Goal: Information Seeking & Learning: Learn about a topic

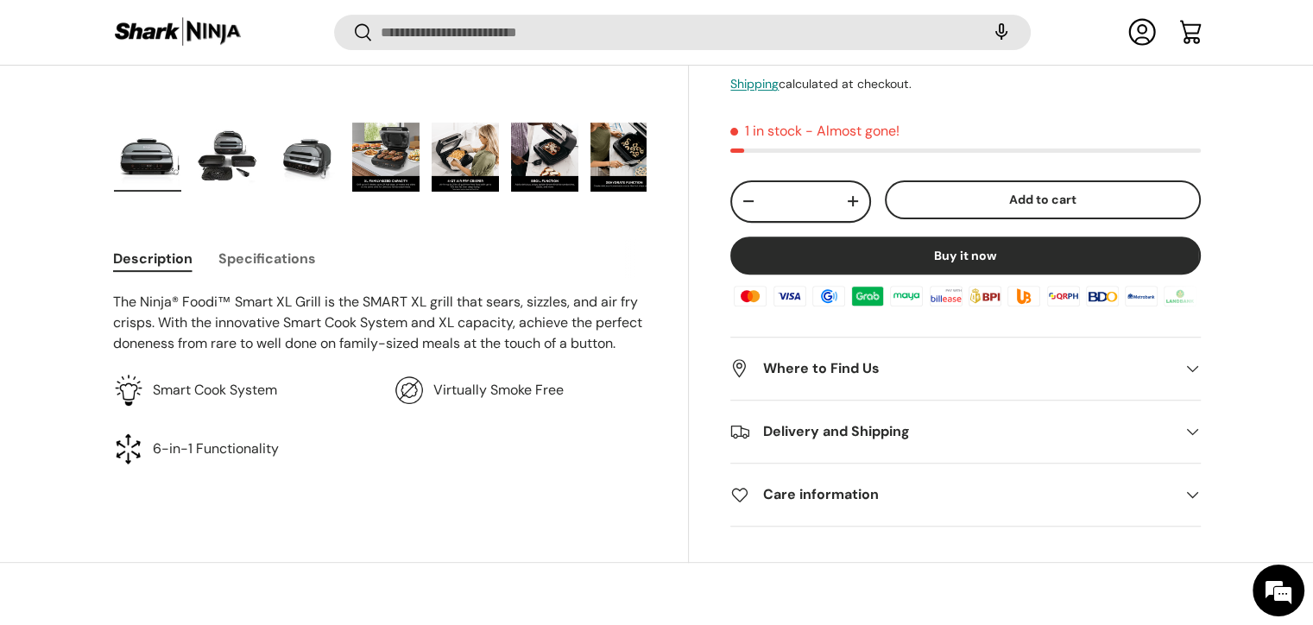
scroll to position [600, 0]
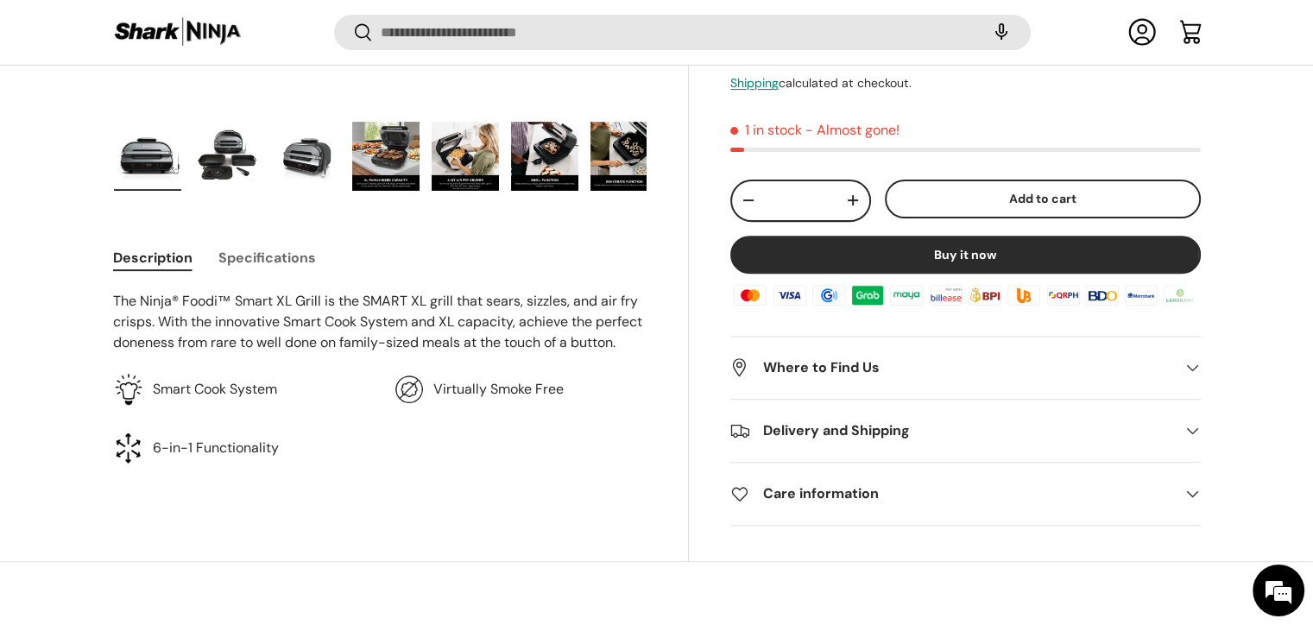
click at [394, 160] on img "Gallery Viewer" at bounding box center [385, 156] width 67 height 69
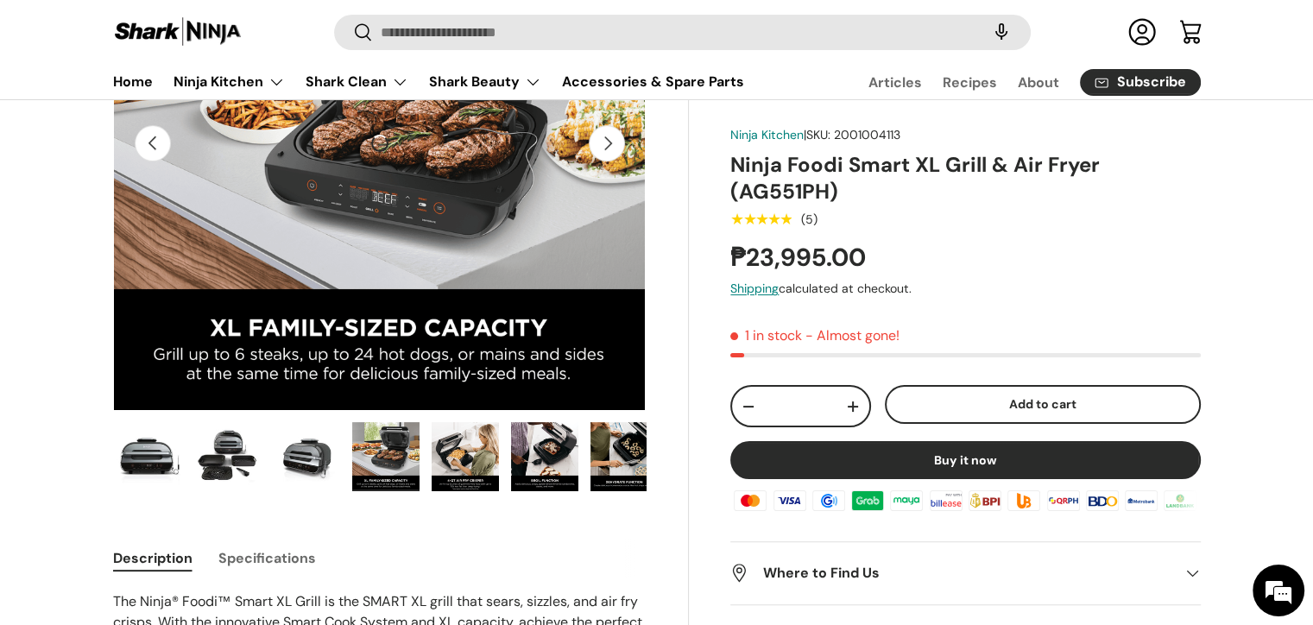
scroll to position [259, 0]
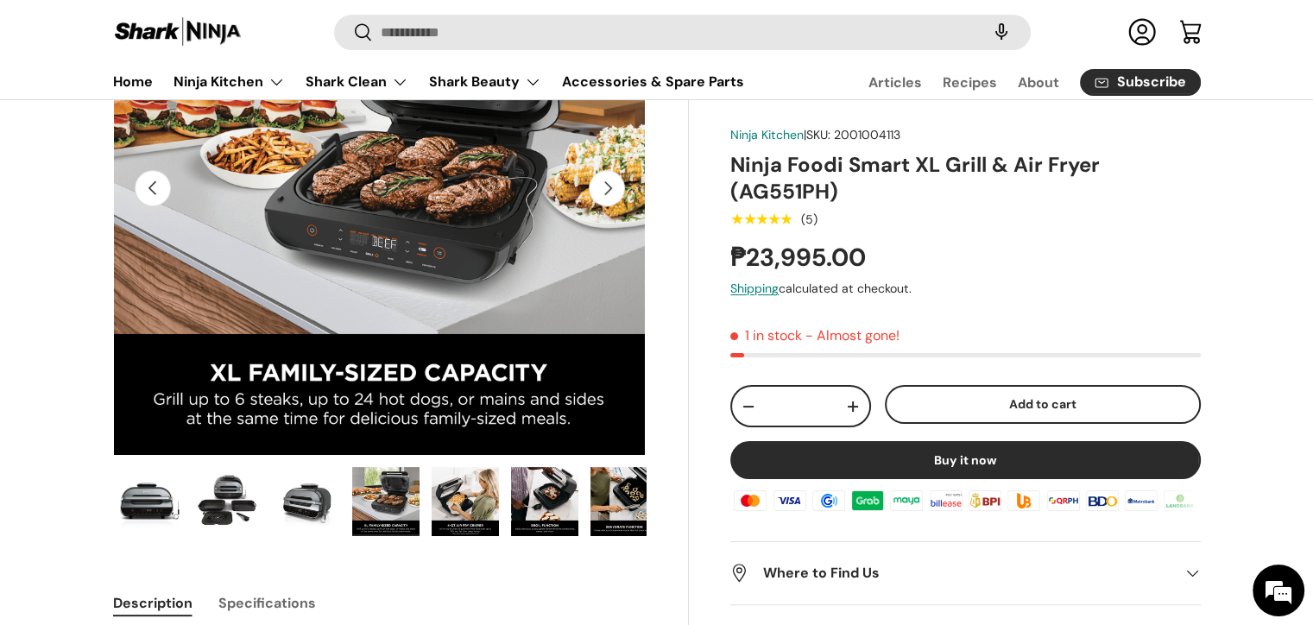
click at [317, 494] on img "Gallery Viewer" at bounding box center [306, 501] width 67 height 69
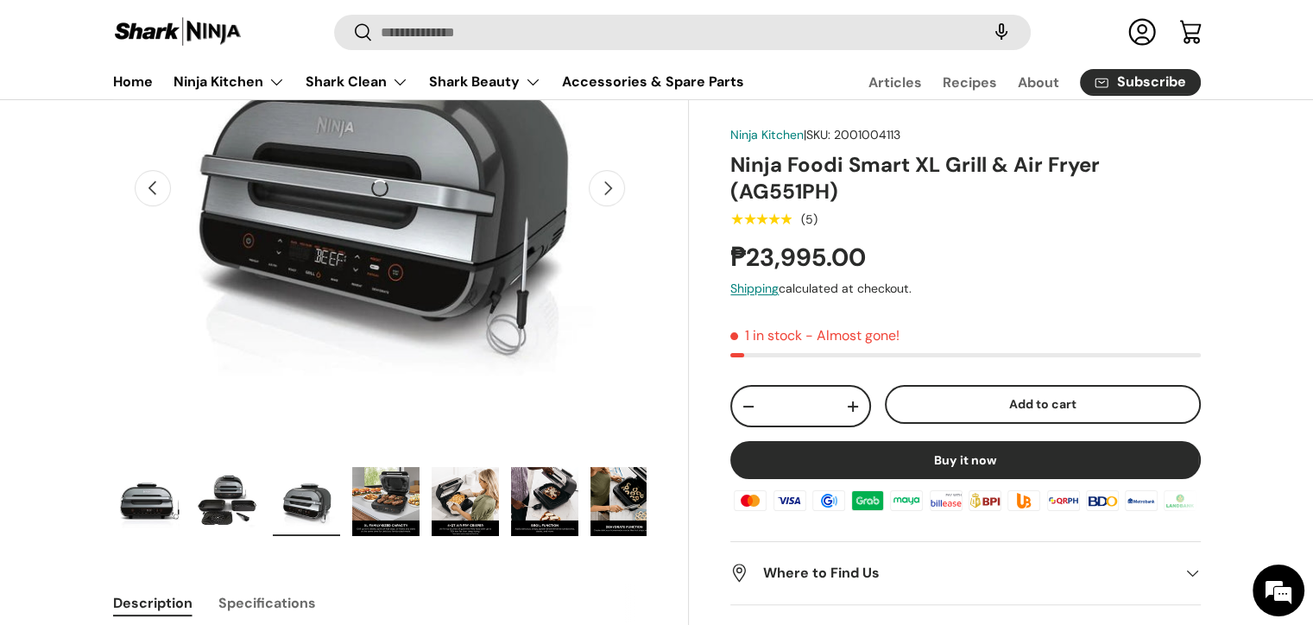
click at [211, 516] on img "Gallery Viewer" at bounding box center [226, 501] width 67 height 69
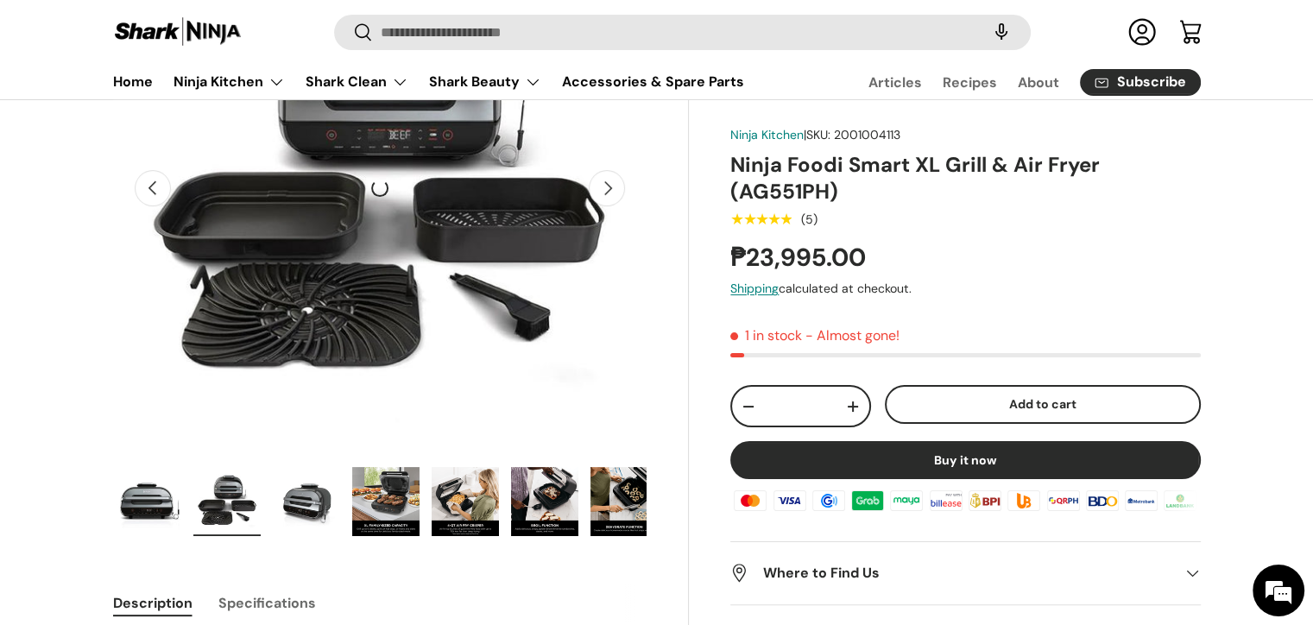
click at [124, 512] on img "Gallery Viewer" at bounding box center [147, 501] width 67 height 69
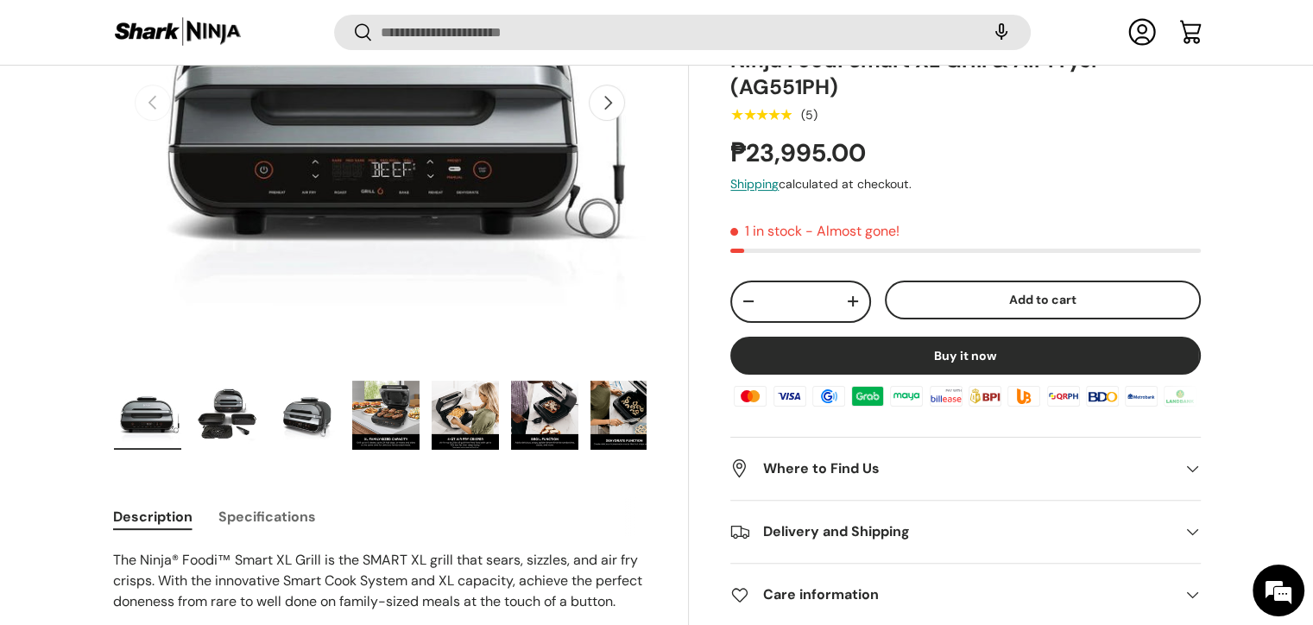
scroll to position [0, 0]
click at [498, 431] on button "Load image 5 in gallery view" at bounding box center [465, 415] width 69 height 71
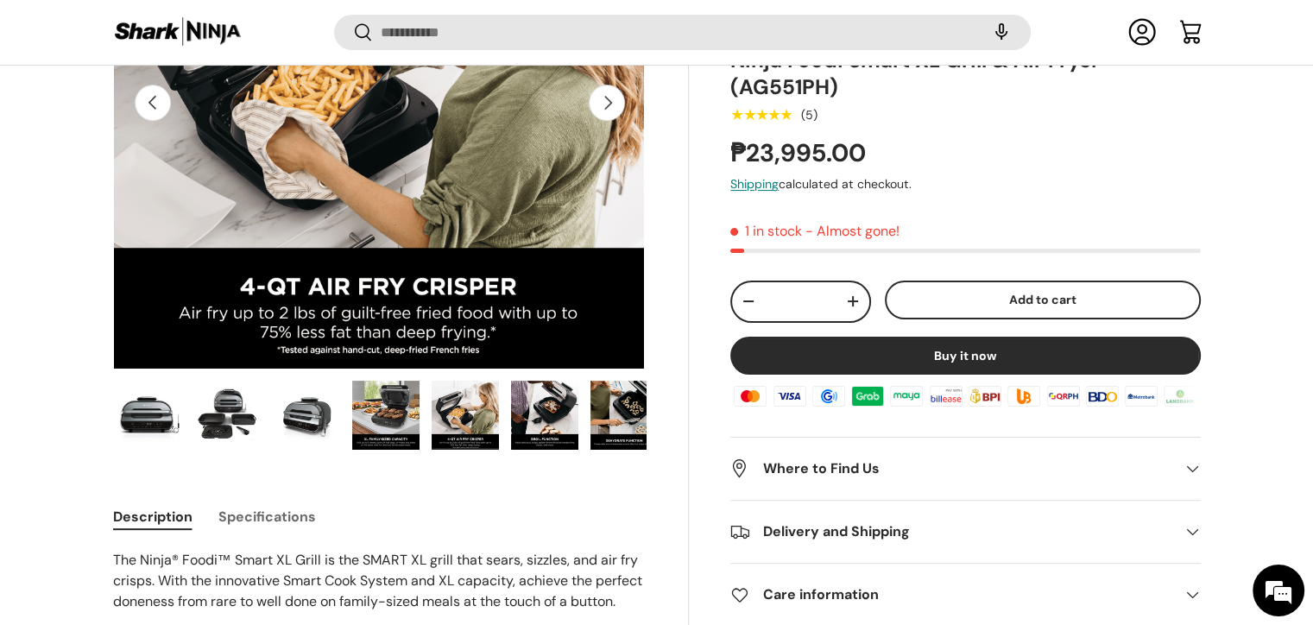
click at [540, 425] on img "Gallery Viewer" at bounding box center [544, 415] width 67 height 69
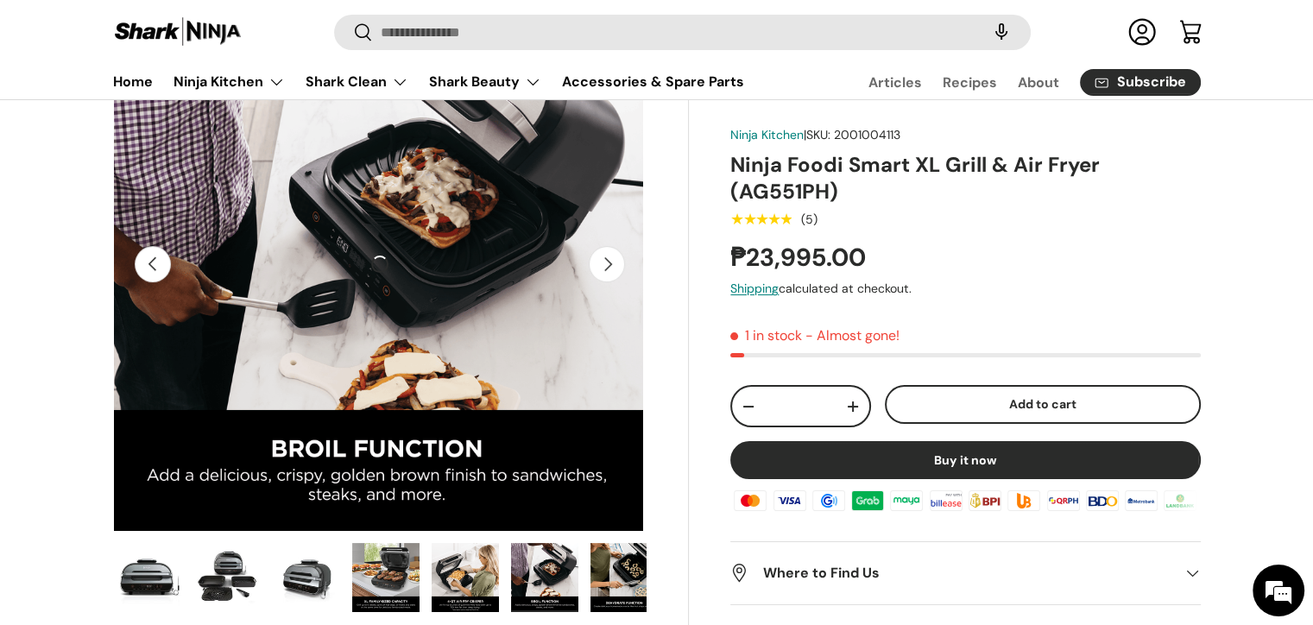
scroll to position [173, 0]
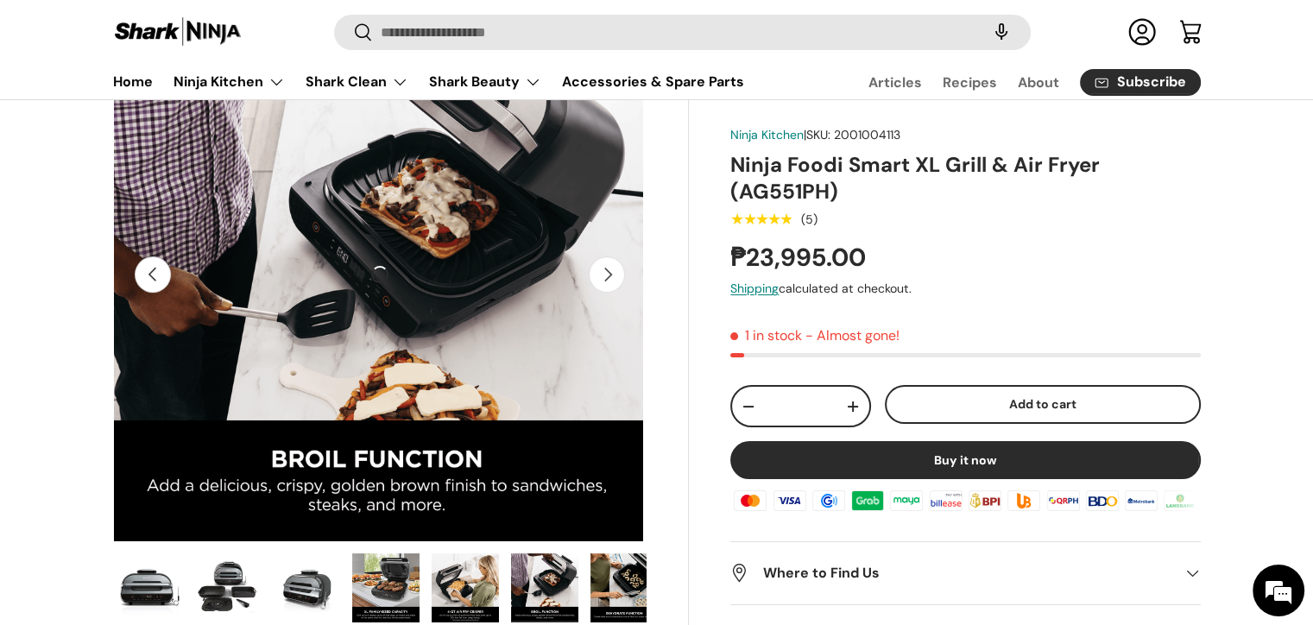
click at [416, 584] on img "Gallery Viewer" at bounding box center [385, 587] width 67 height 69
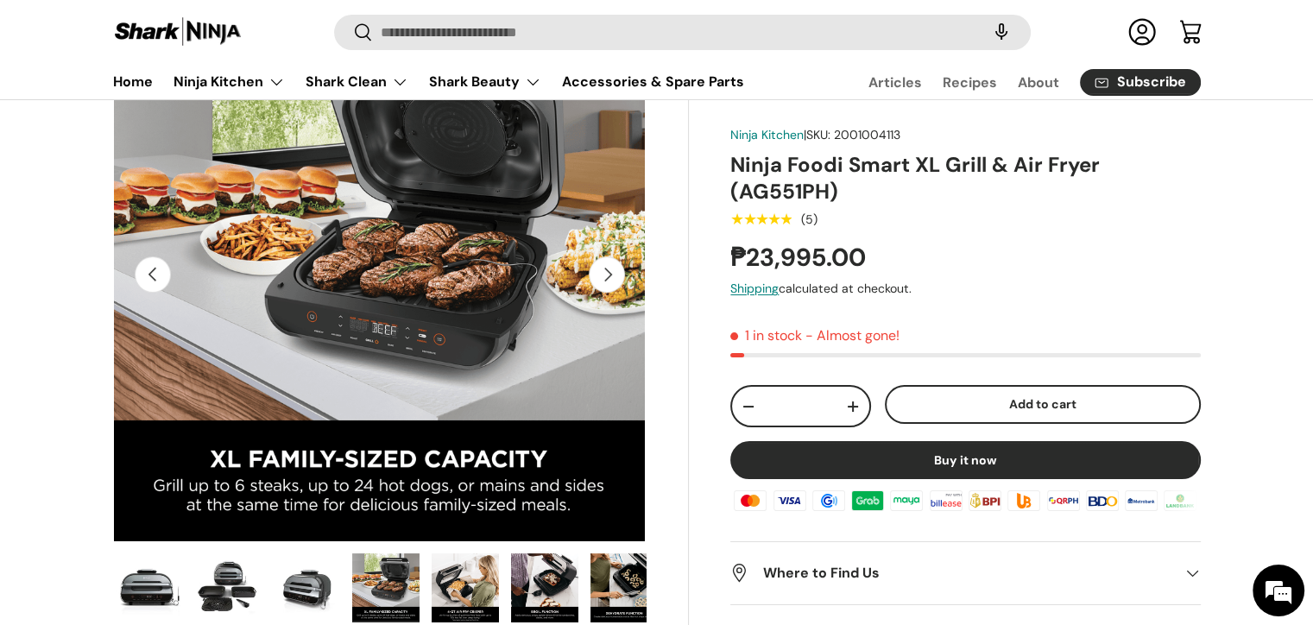
click at [470, 591] on img "Gallery Viewer" at bounding box center [465, 587] width 67 height 69
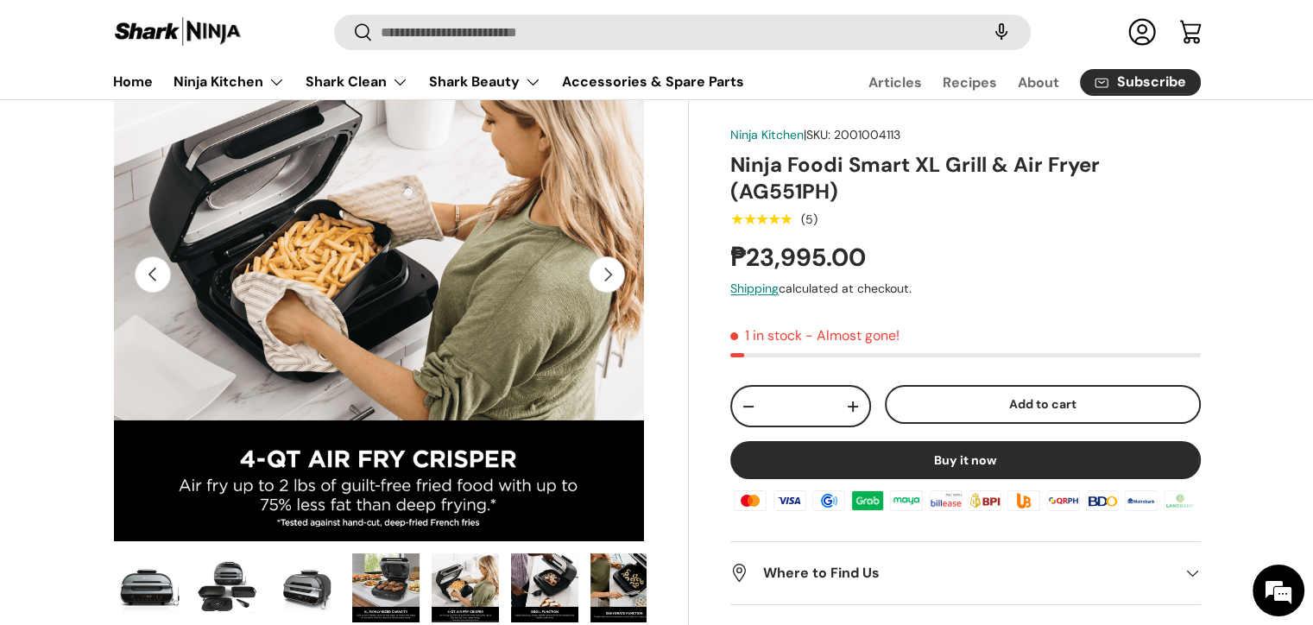
click at [572, 602] on img "Gallery Viewer" at bounding box center [544, 587] width 67 height 69
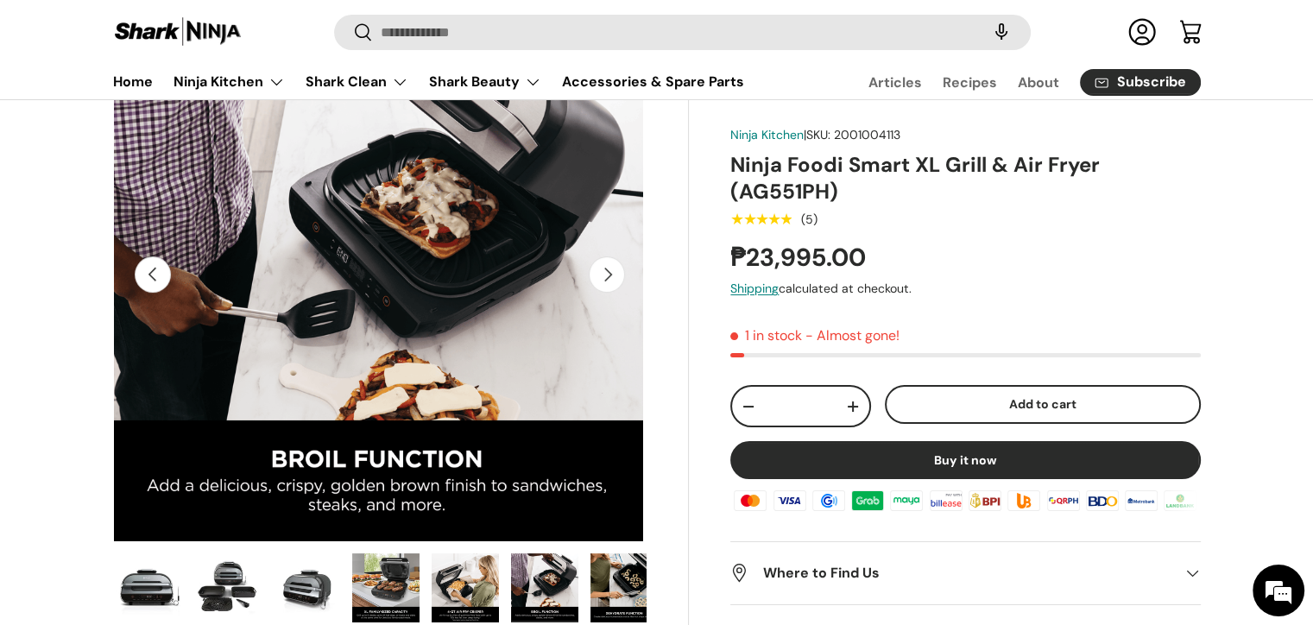
click at [602, 585] on img "Gallery Viewer" at bounding box center [624, 587] width 67 height 69
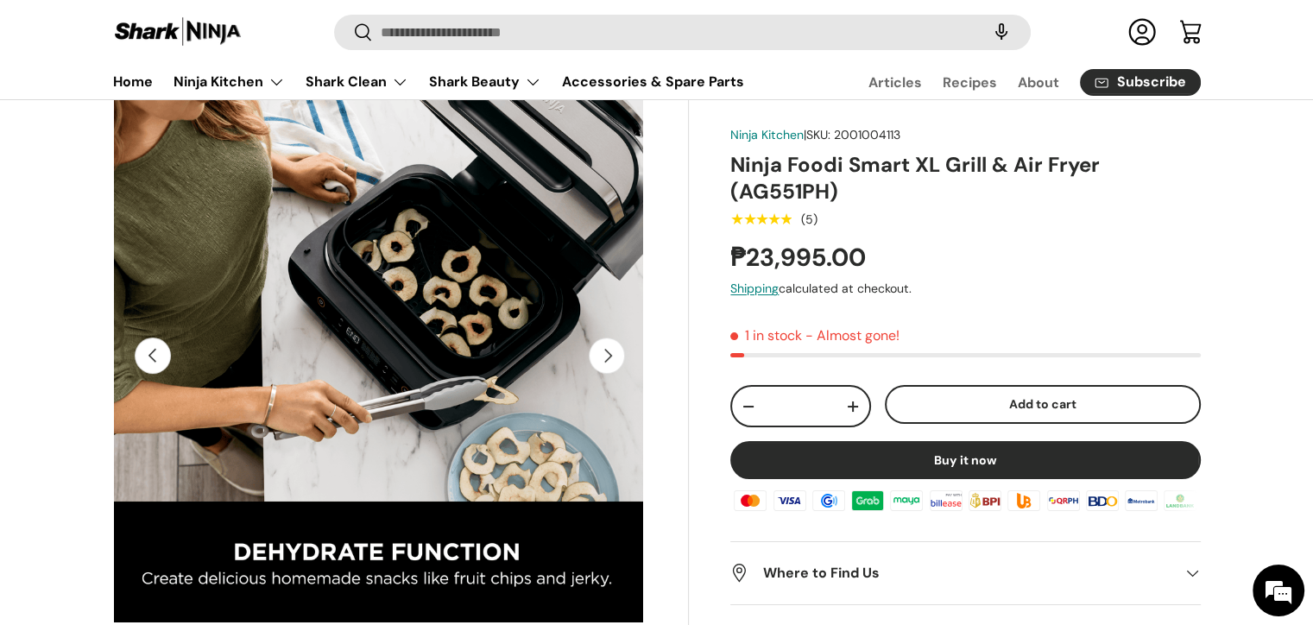
scroll to position [259, 0]
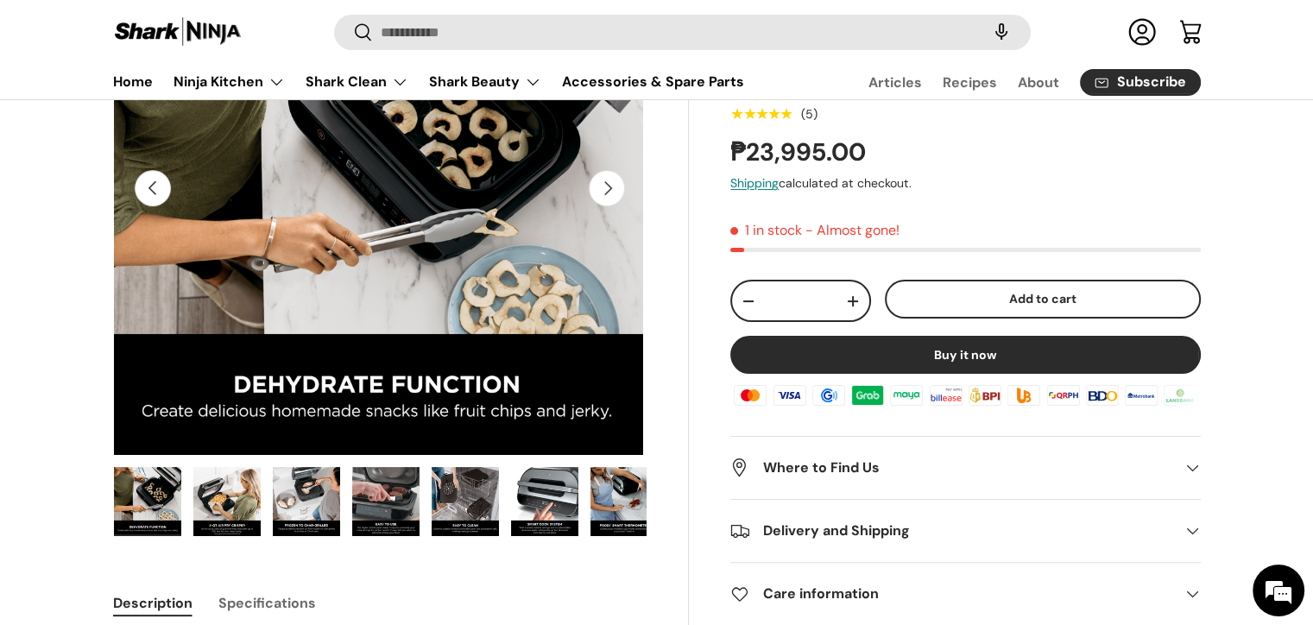
click at [553, 503] on img "Gallery Viewer" at bounding box center [544, 501] width 67 height 69
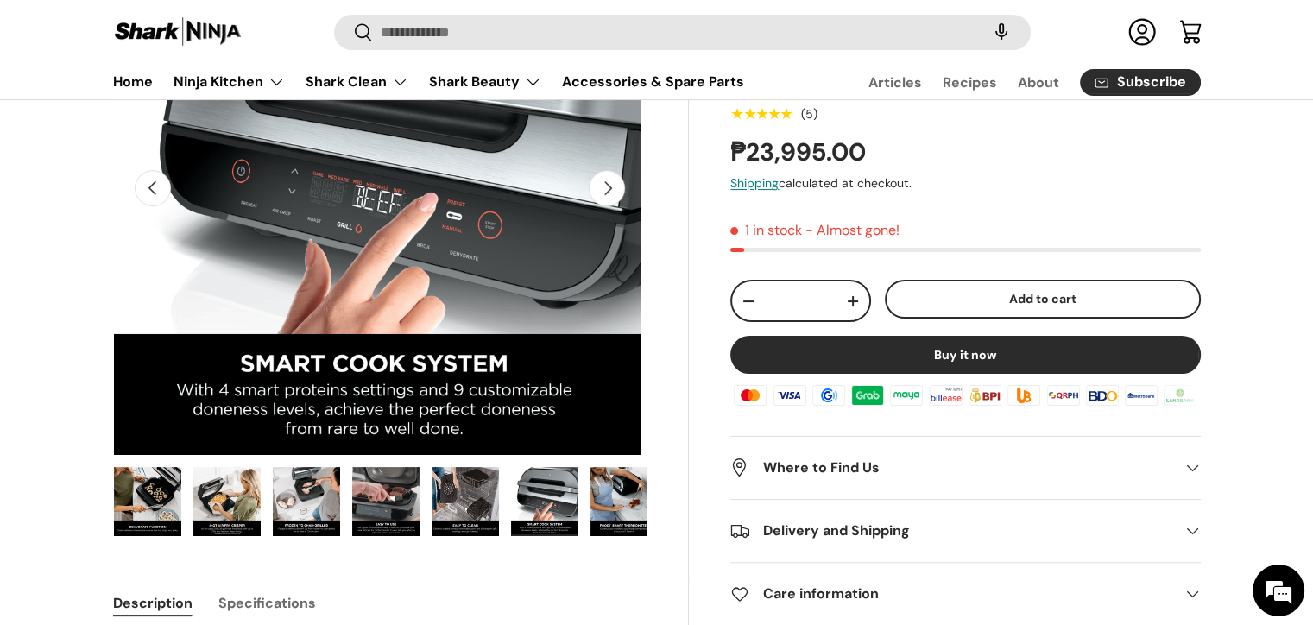
click at [608, 503] on img "Gallery Viewer" at bounding box center [624, 501] width 67 height 69
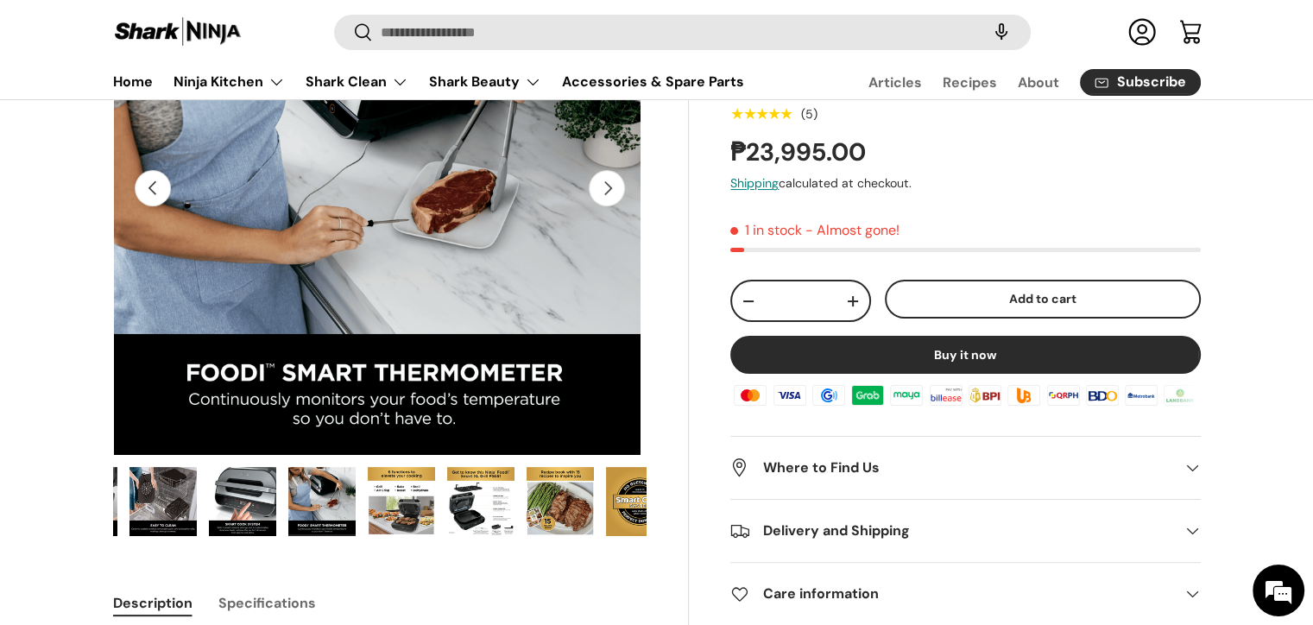
scroll to position [0, 805]
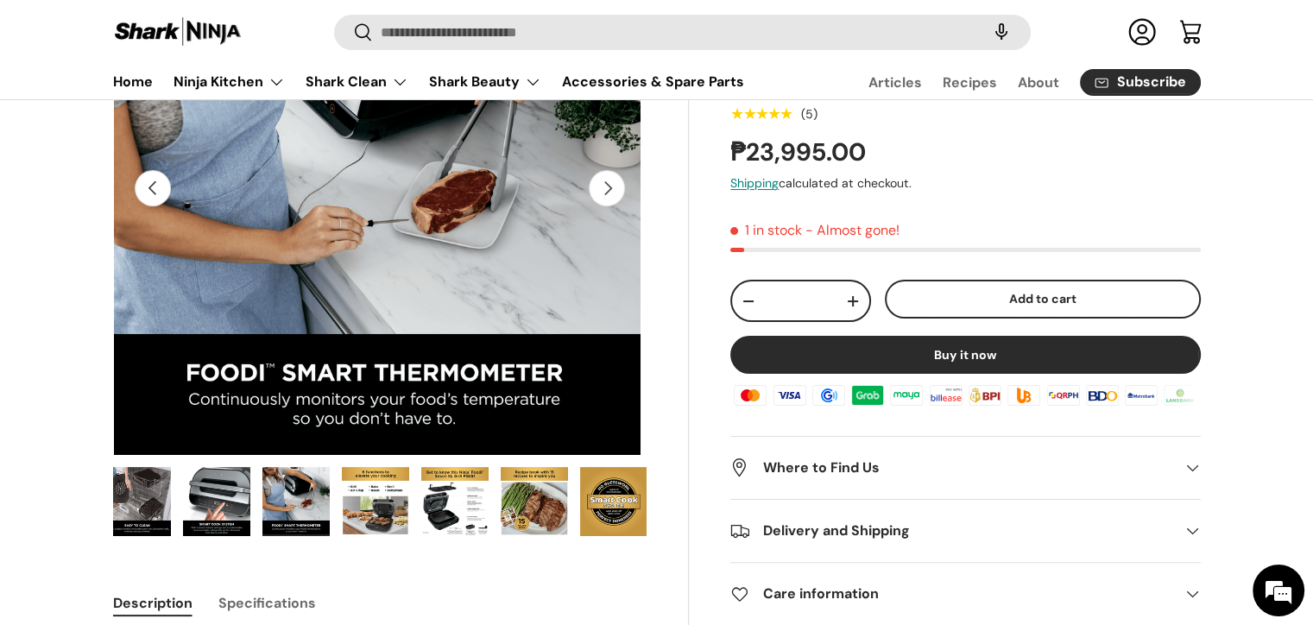
click at [389, 502] on img "Gallery Viewer" at bounding box center [375, 501] width 67 height 69
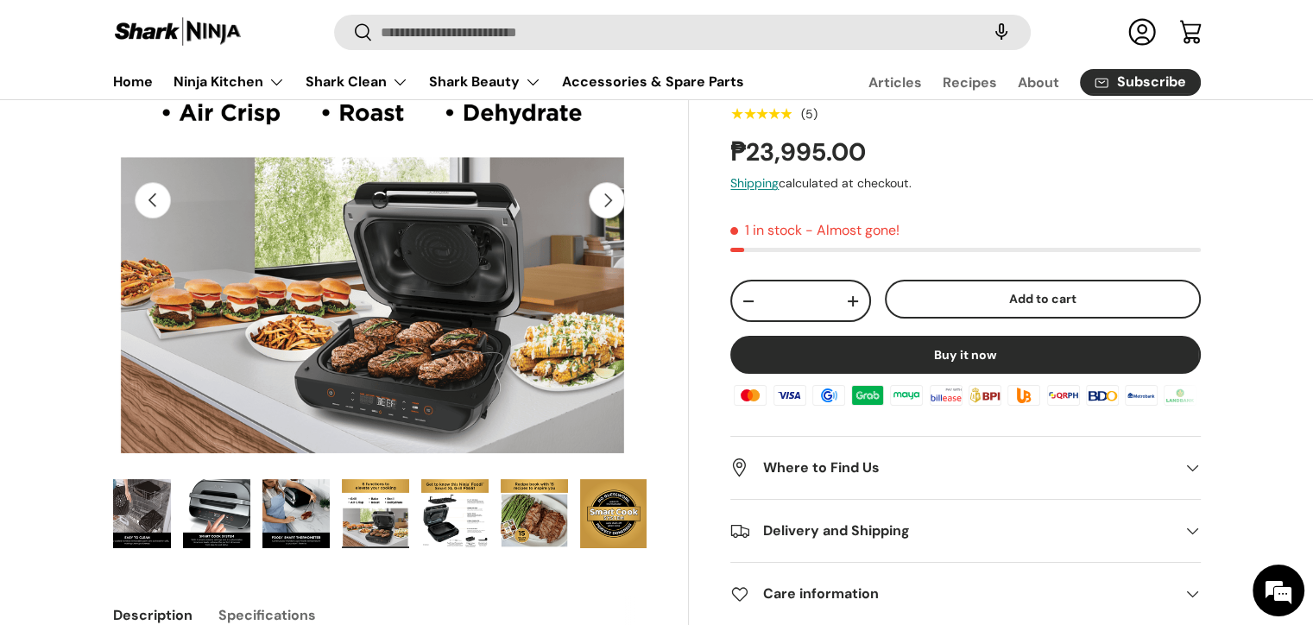
scroll to position [173, 0]
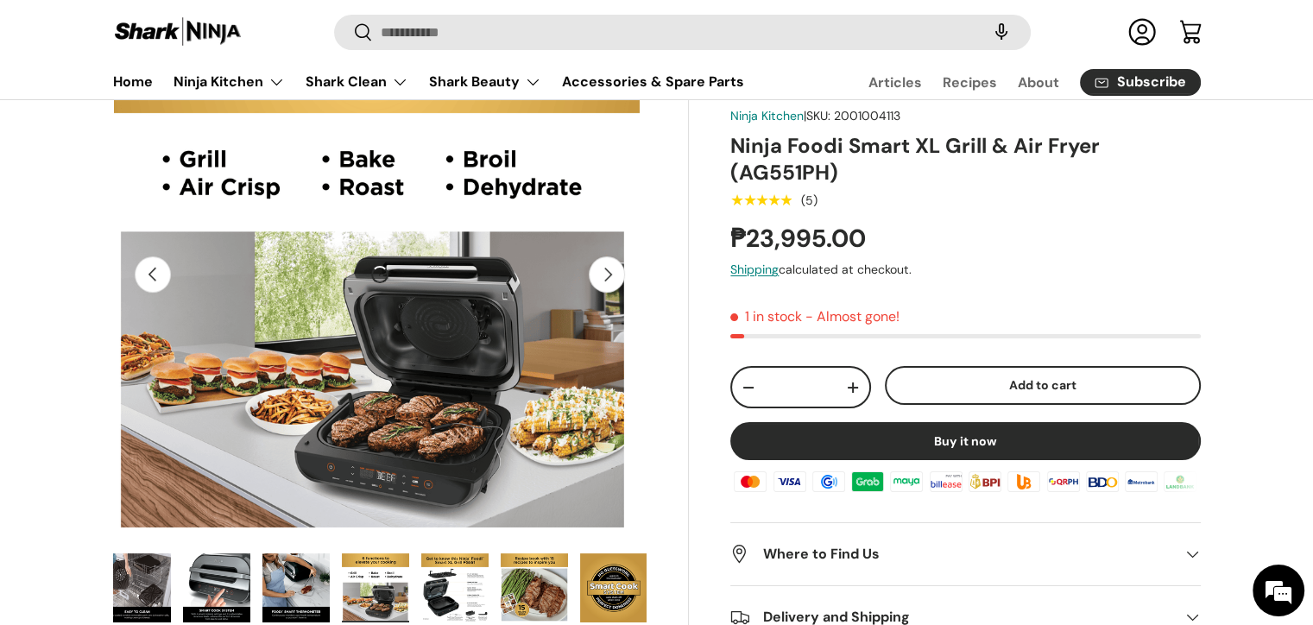
click at [163, 581] on img "Gallery Viewer" at bounding box center [137, 587] width 67 height 69
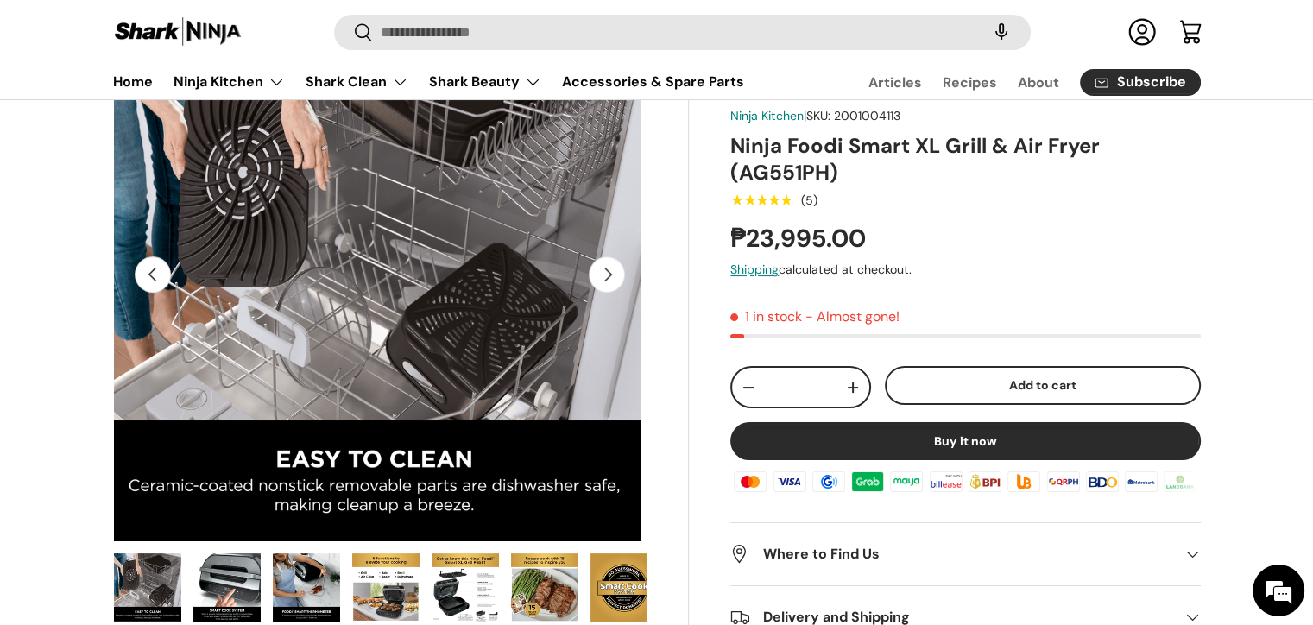
click at [155, 575] on img "Gallery Viewer" at bounding box center [147, 587] width 67 height 69
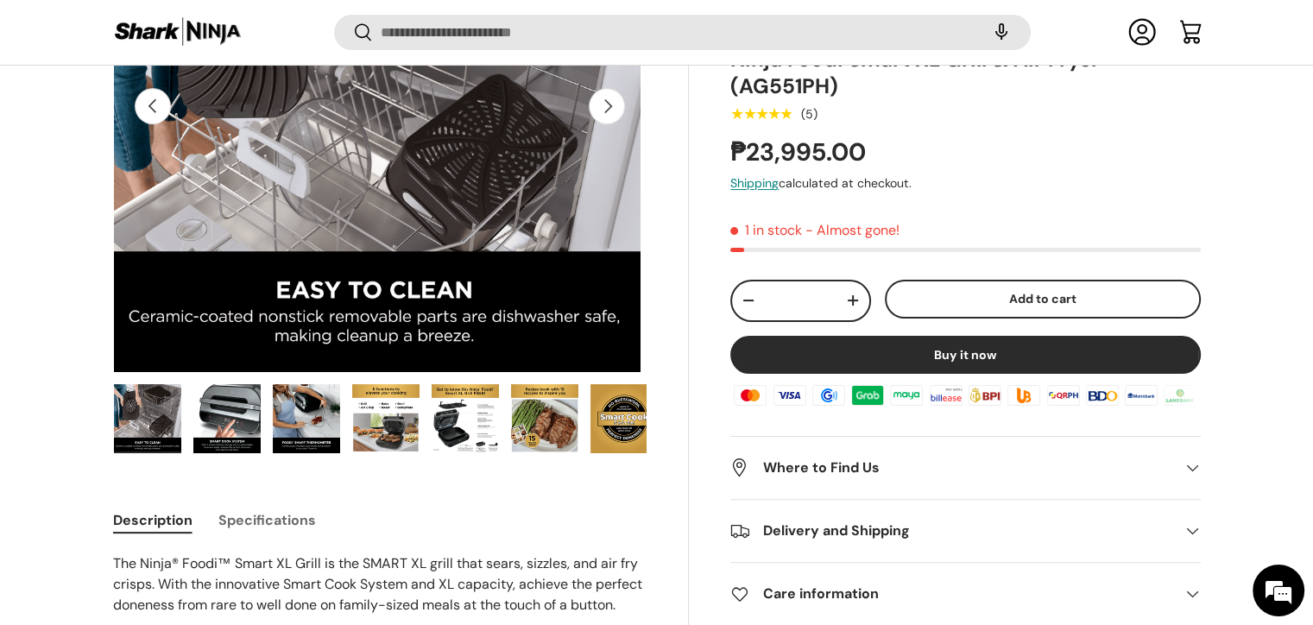
scroll to position [341, 0]
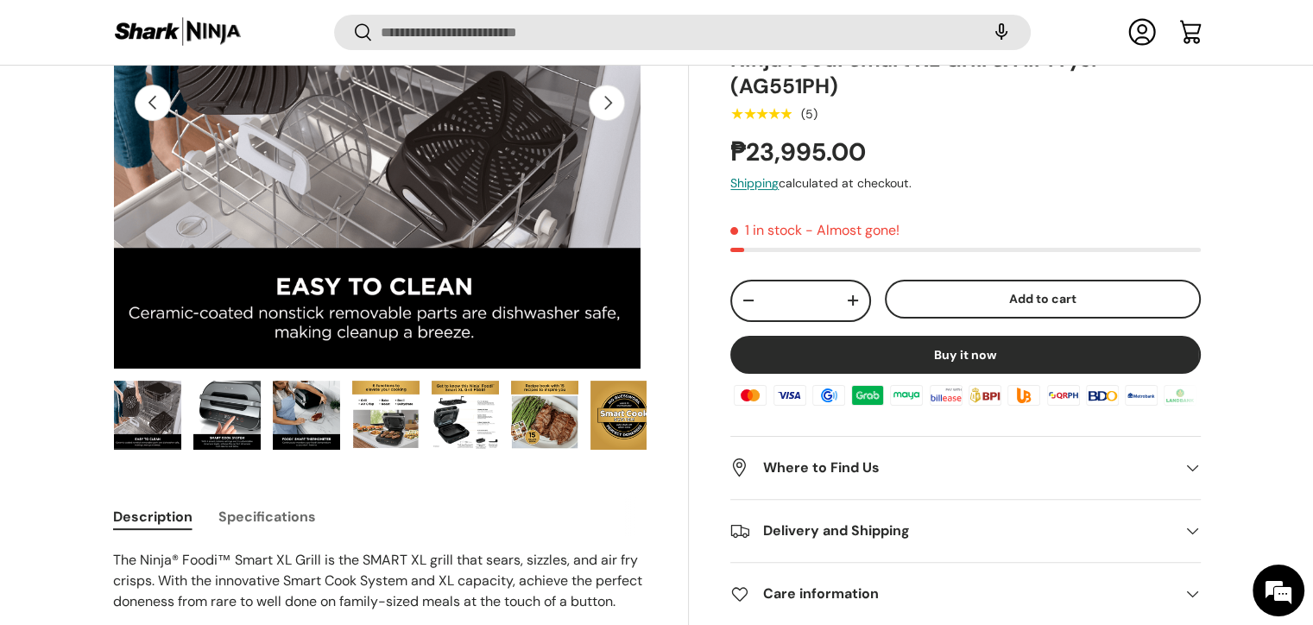
click at [626, 419] on img "Gallery Viewer" at bounding box center [624, 415] width 67 height 69
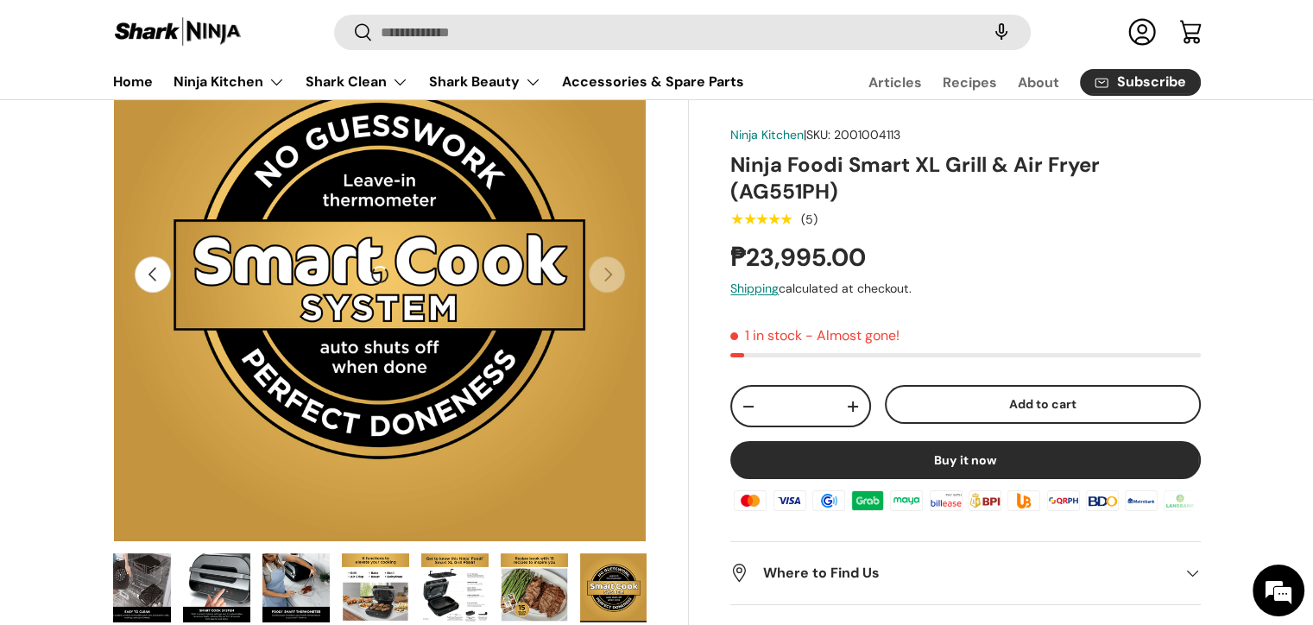
scroll to position [173, 0]
click at [370, 591] on img "Gallery Viewer" at bounding box center [375, 587] width 67 height 69
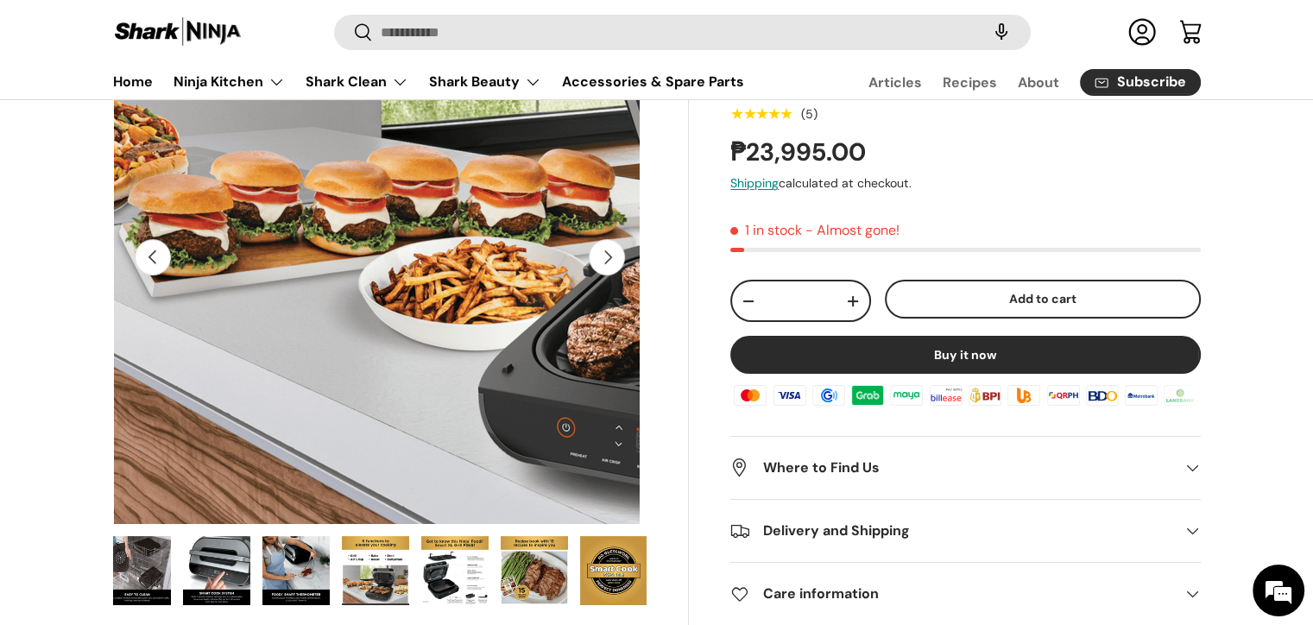
scroll to position [0, 0]
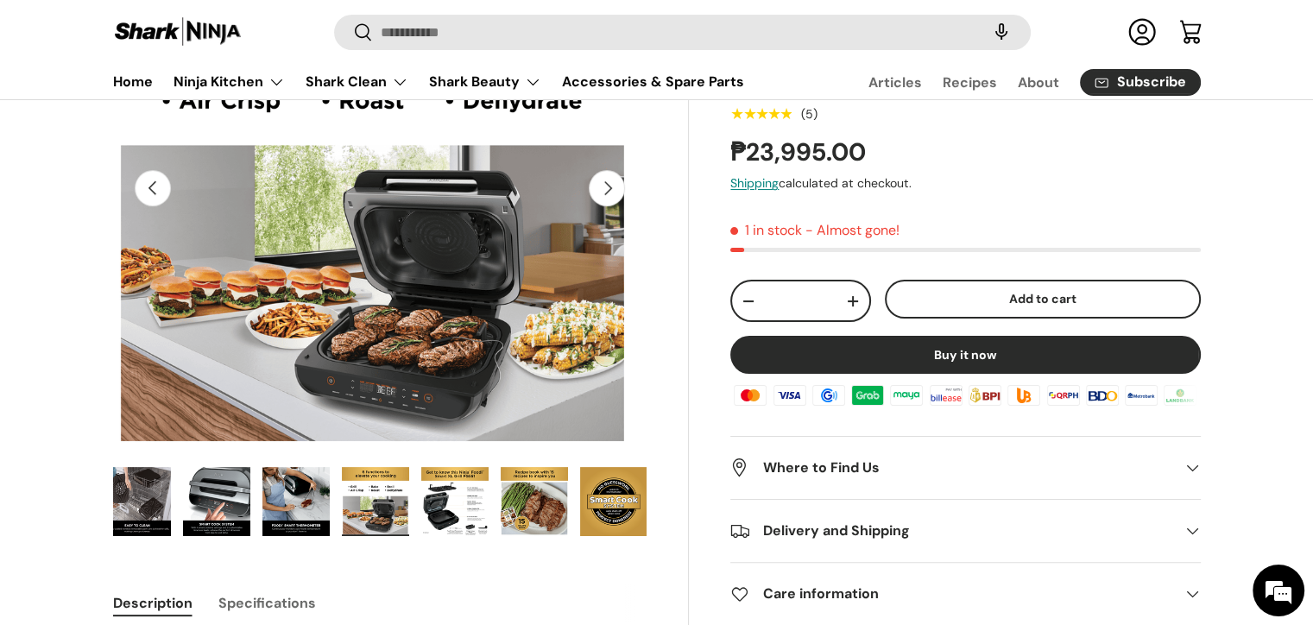
click at [207, 500] on img "Gallery Viewer" at bounding box center [216, 501] width 67 height 69
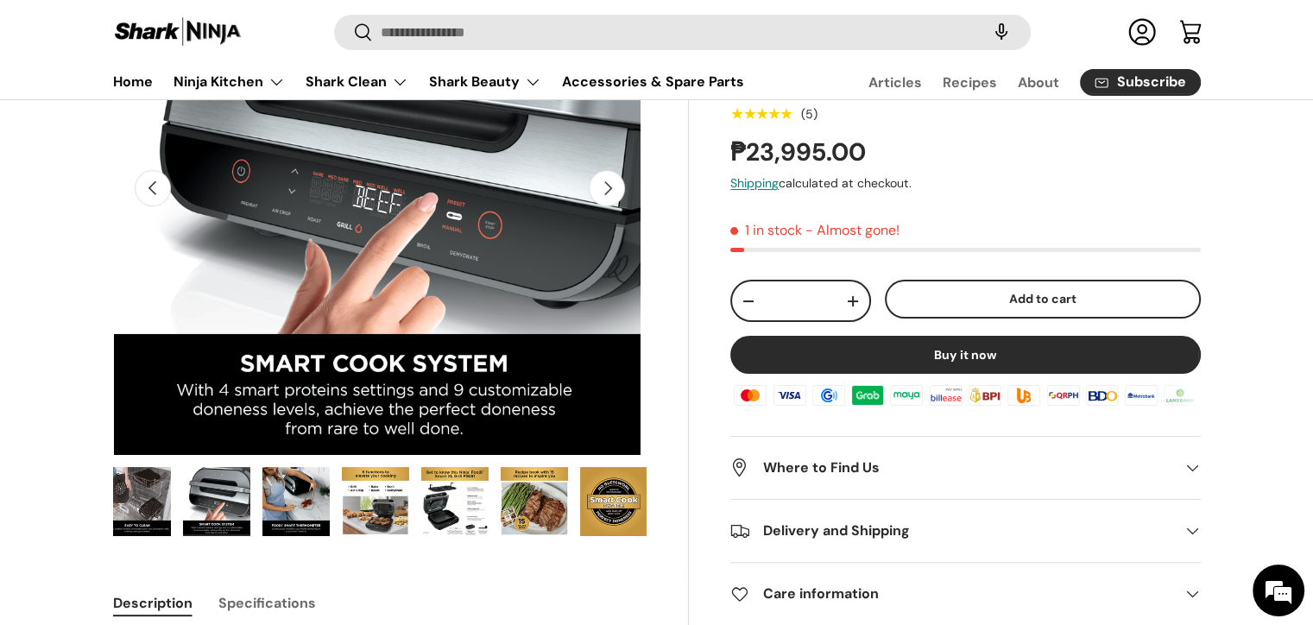
click at [130, 504] on img "Gallery Viewer" at bounding box center [137, 501] width 67 height 69
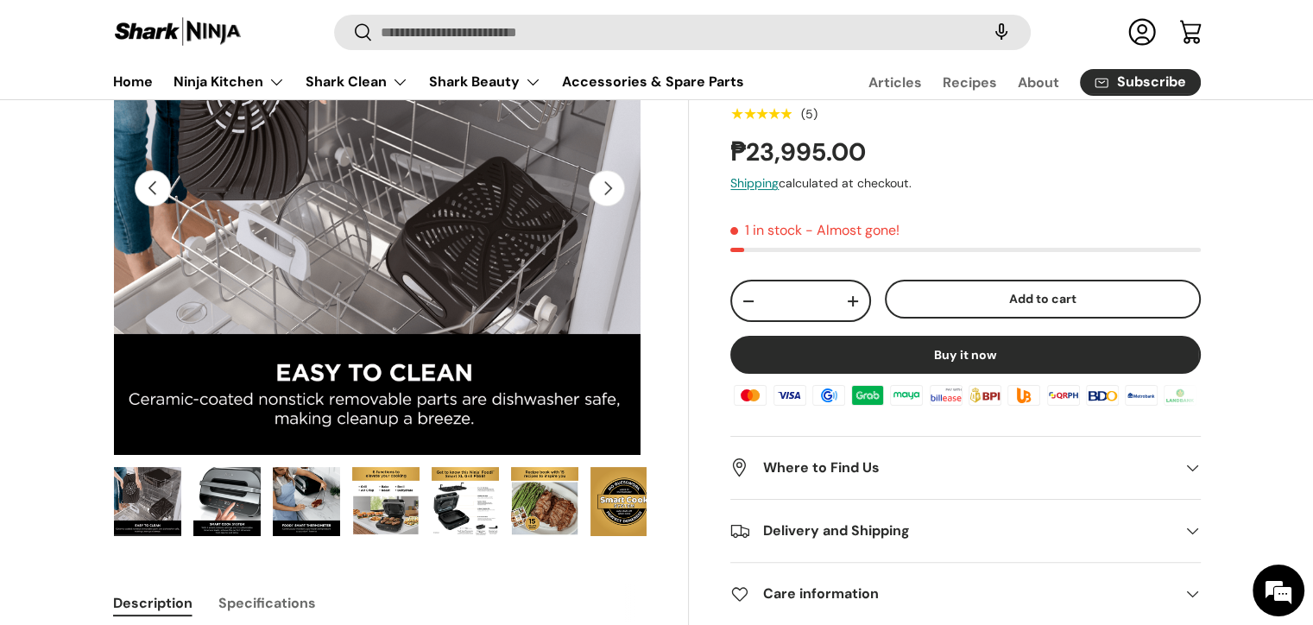
click at [164, 201] on button "Previous" at bounding box center [153, 188] width 36 height 36
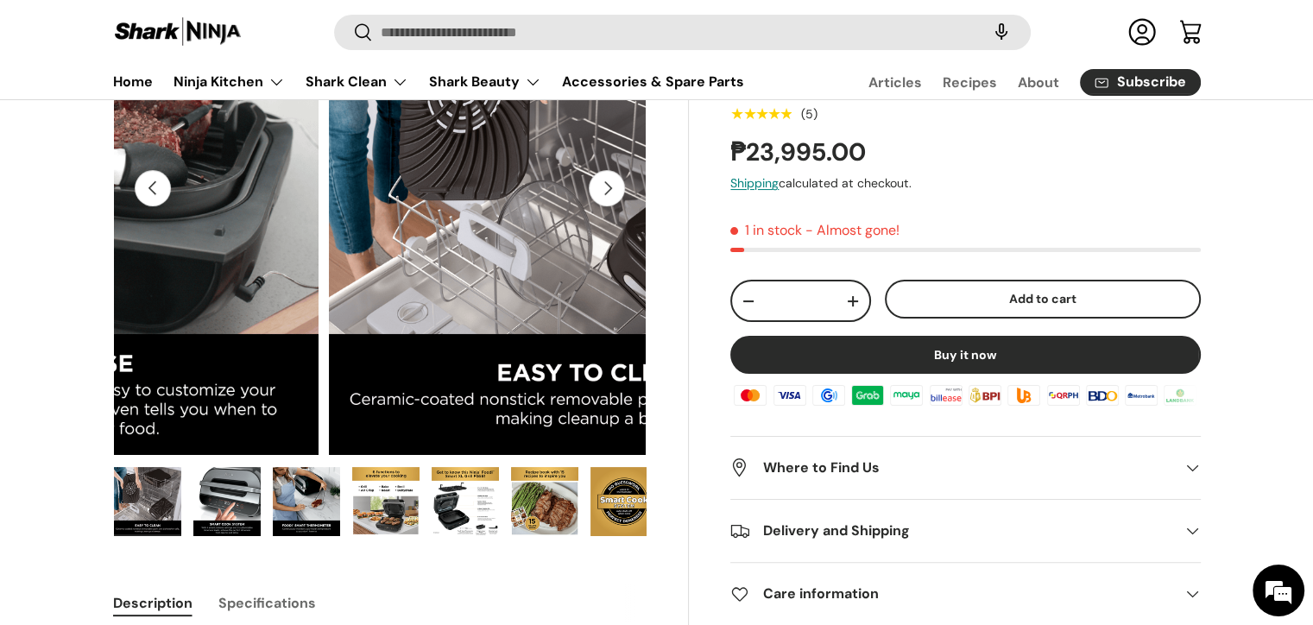
click at [164, 201] on button "Previous" at bounding box center [153, 188] width 36 height 36
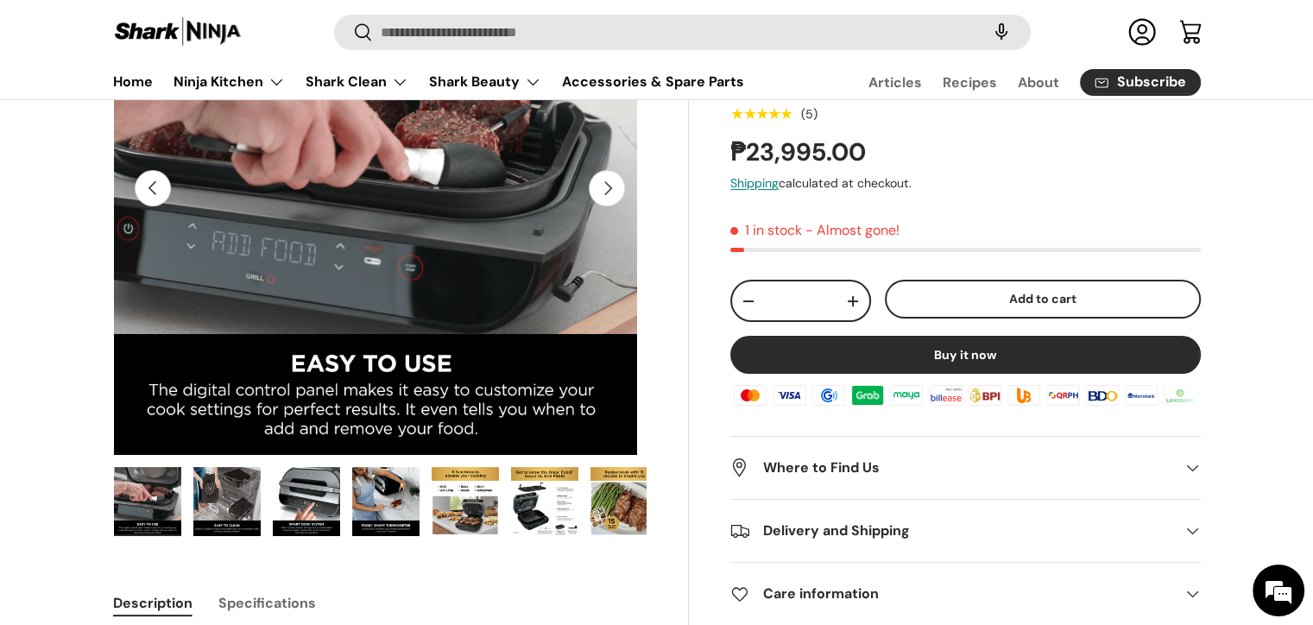
click at [164, 201] on button "Previous" at bounding box center [153, 188] width 36 height 36
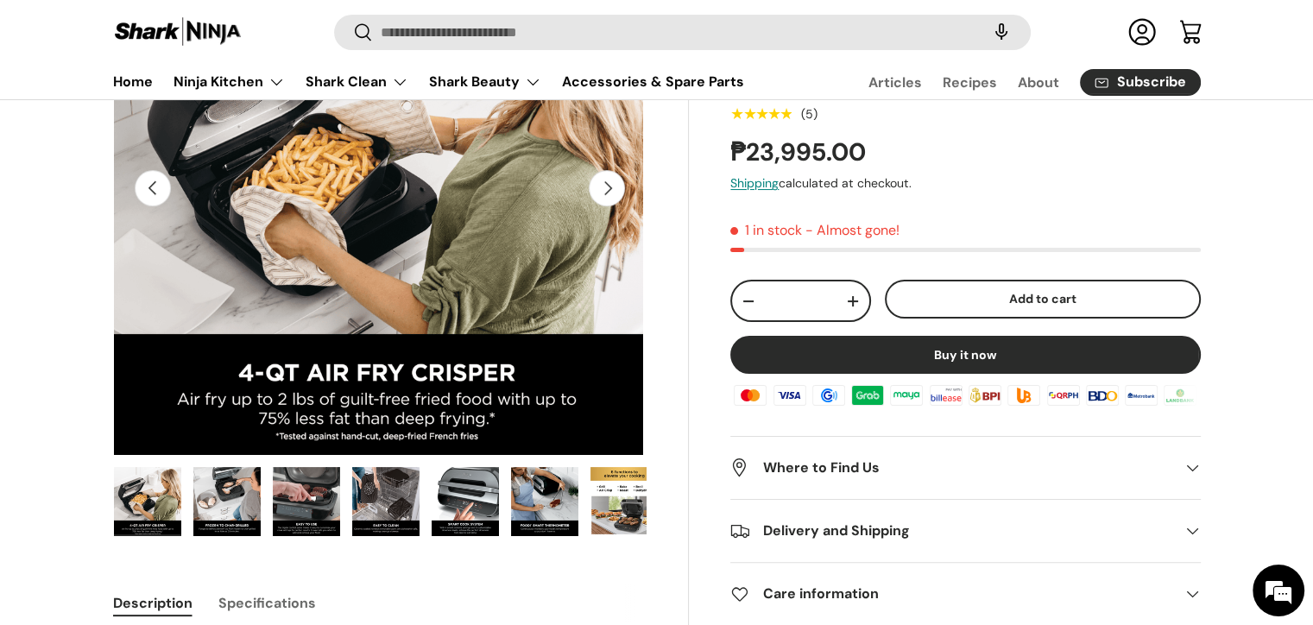
click at [162, 201] on button "Previous" at bounding box center [153, 188] width 36 height 36
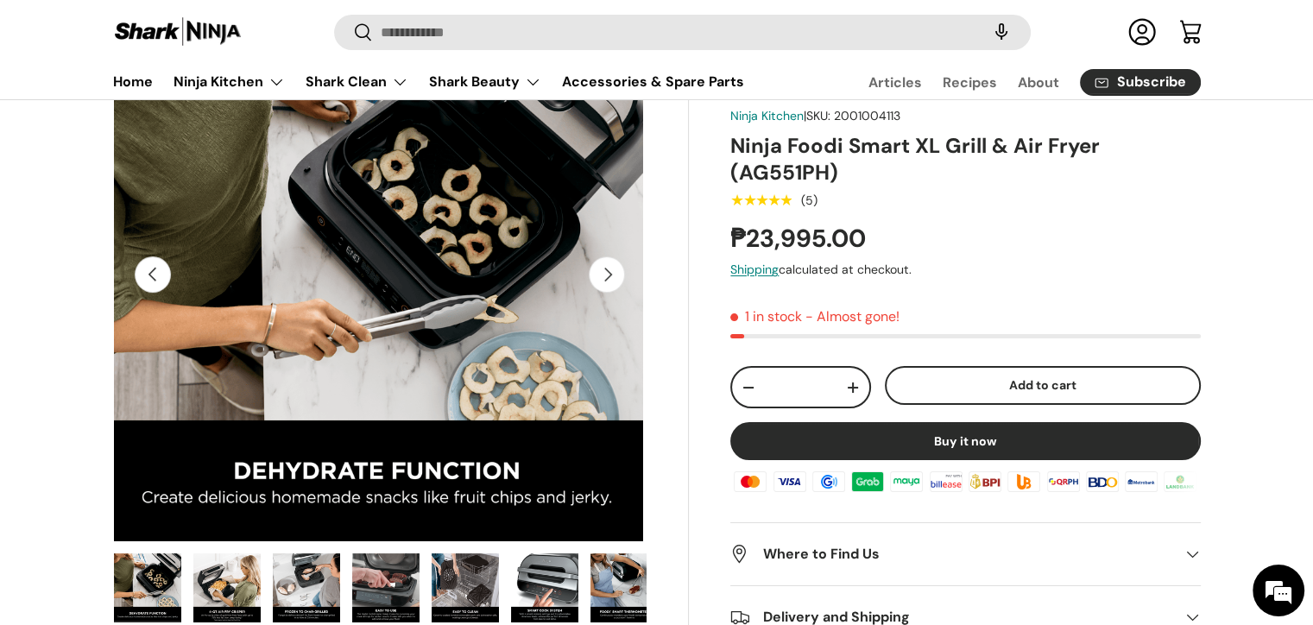
click at [159, 261] on button "Previous" at bounding box center [153, 274] width 36 height 36
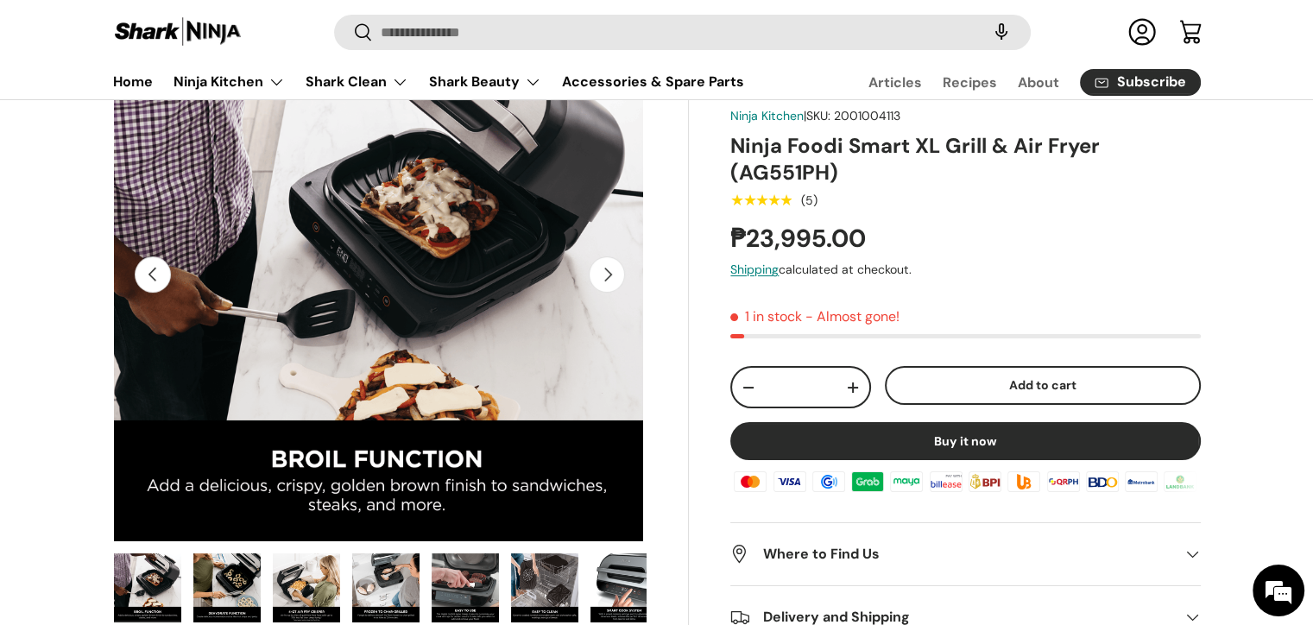
click at [162, 266] on button "Previous" at bounding box center [153, 274] width 36 height 36
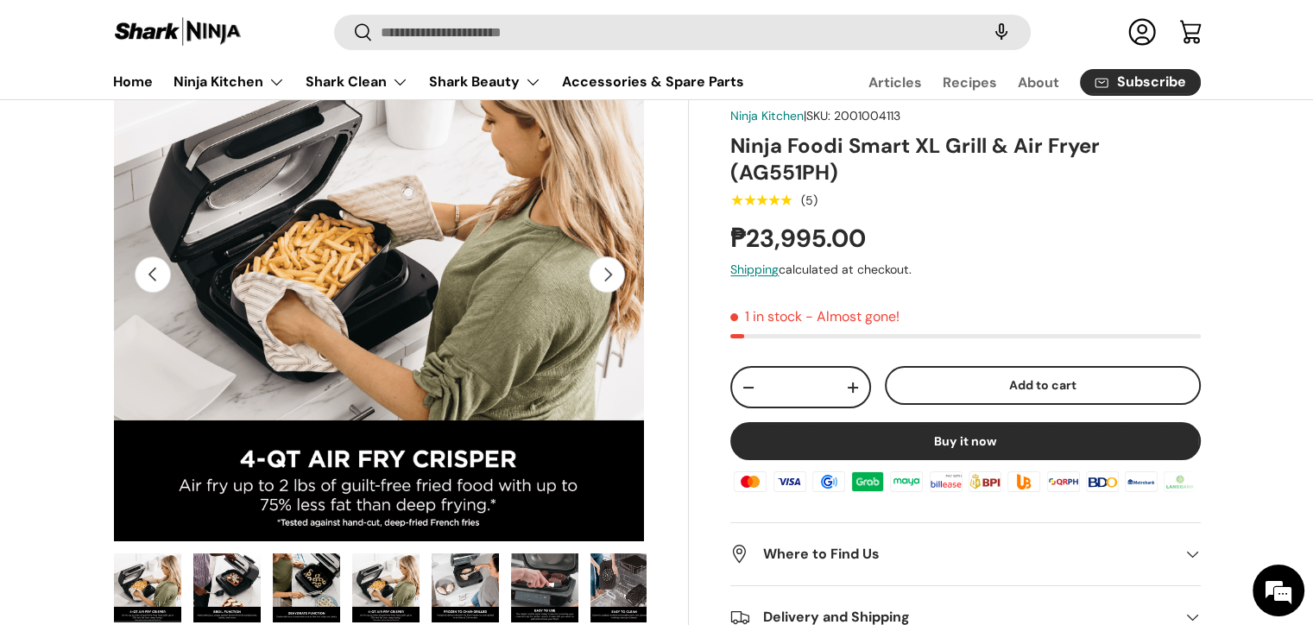
click at [162, 266] on button "Previous" at bounding box center [153, 274] width 36 height 36
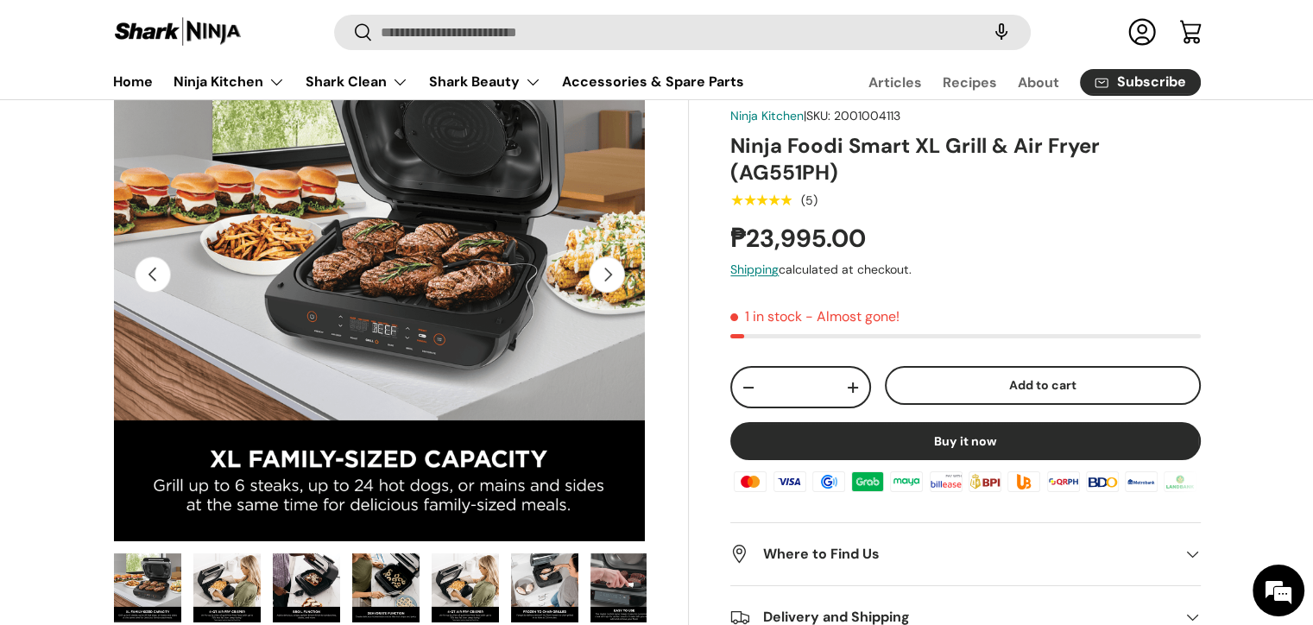
click at [162, 266] on button "Previous" at bounding box center [153, 274] width 36 height 36
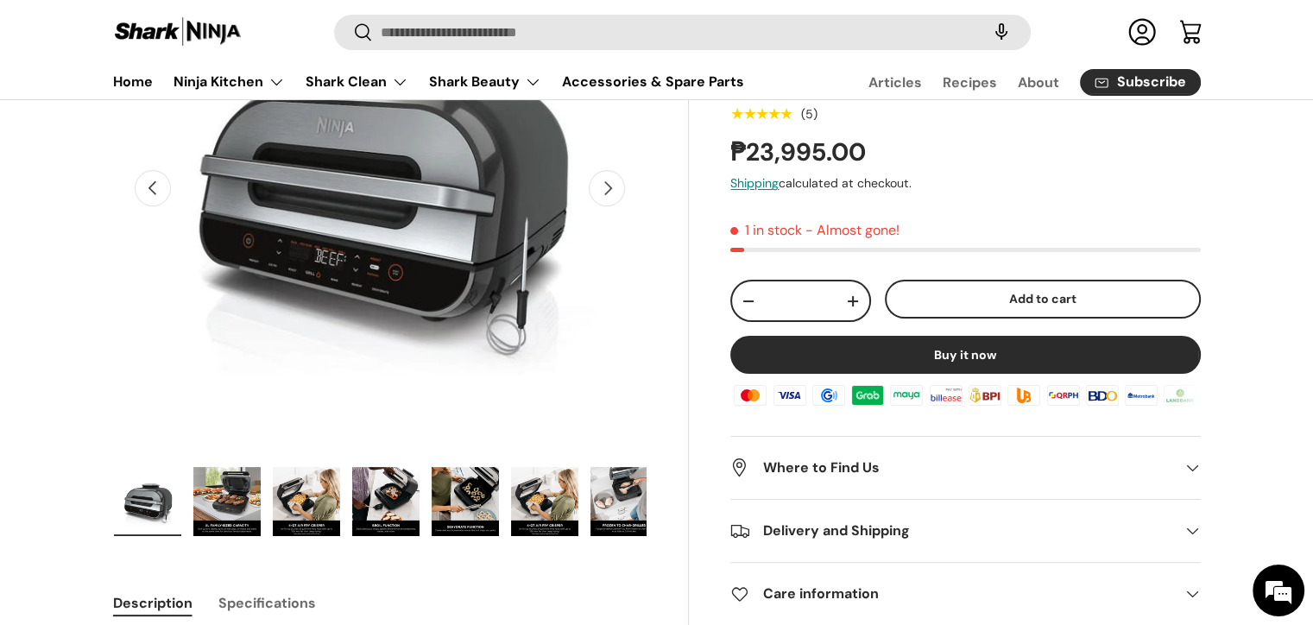
click at [548, 491] on img "Gallery Viewer" at bounding box center [544, 501] width 67 height 69
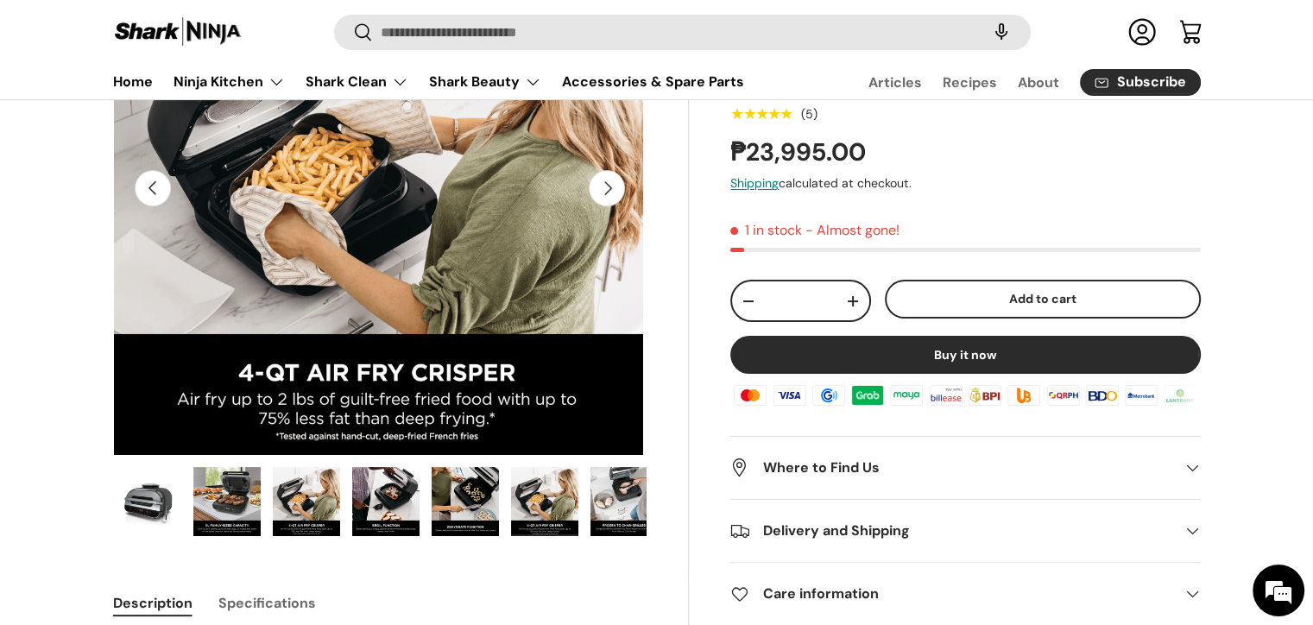
click at [475, 495] on img "Gallery Viewer" at bounding box center [465, 501] width 67 height 69
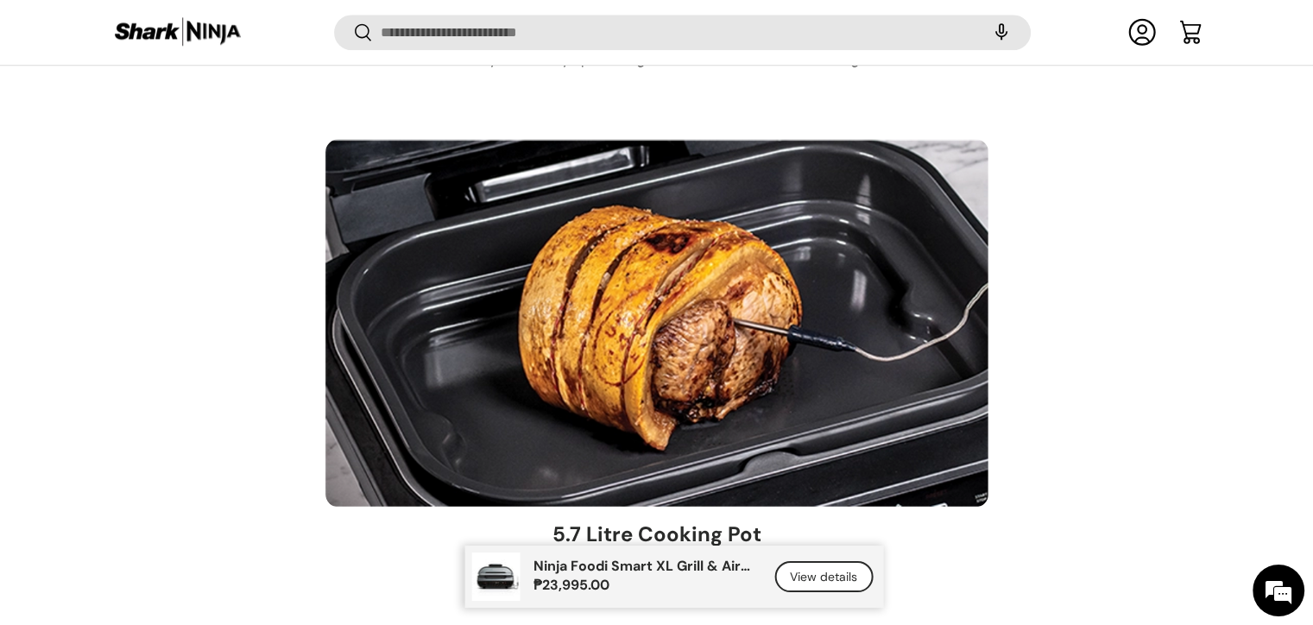
scroll to position [8717, 0]
